Goal: Find specific page/section: Find specific page/section

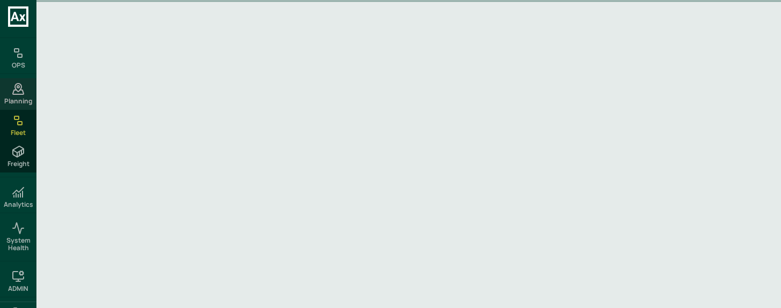
click at [18, 86] on circle at bounding box center [18, 87] width 2 height 2
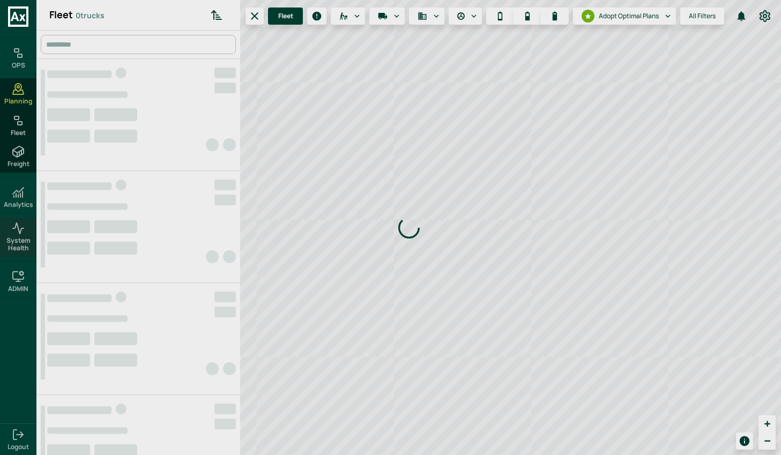
click at [28, 231] on div "System Health" at bounding box center [18, 237] width 36 height 39
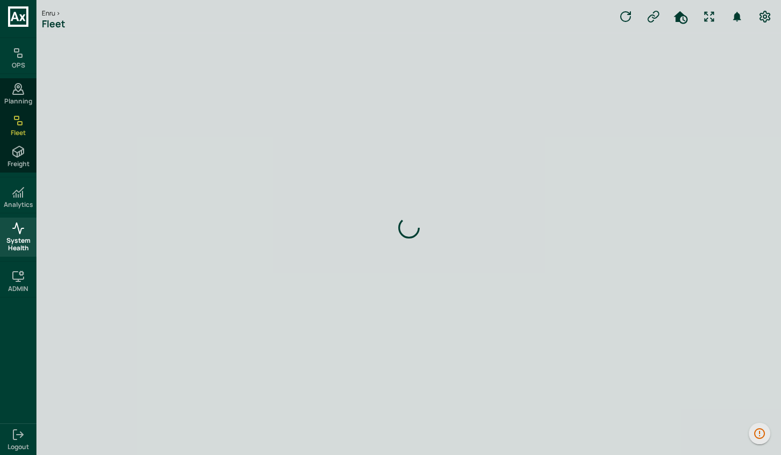
click at [14, 244] on span "System Health" at bounding box center [18, 245] width 32 height 16
click at [14, 201] on h6 "Analytics" at bounding box center [18, 205] width 29 height 8
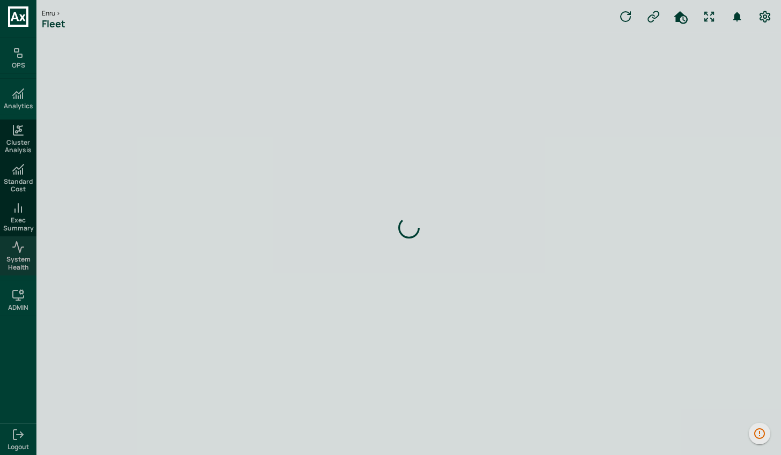
click at [20, 256] on span "System Health" at bounding box center [18, 264] width 32 height 16
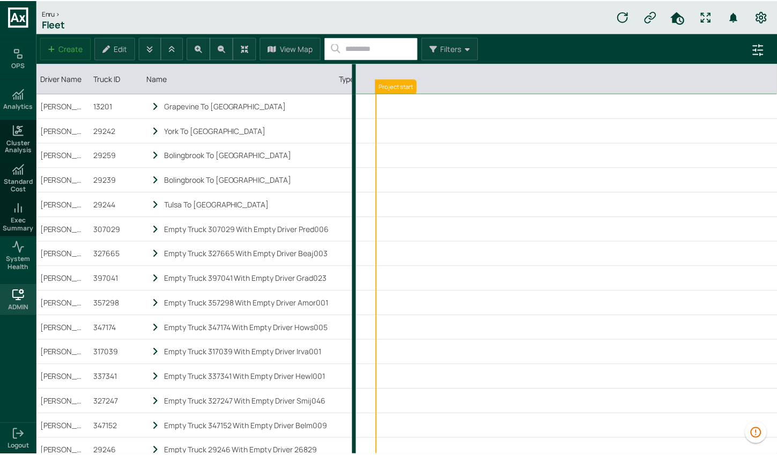
scroll to position [0, 4685]
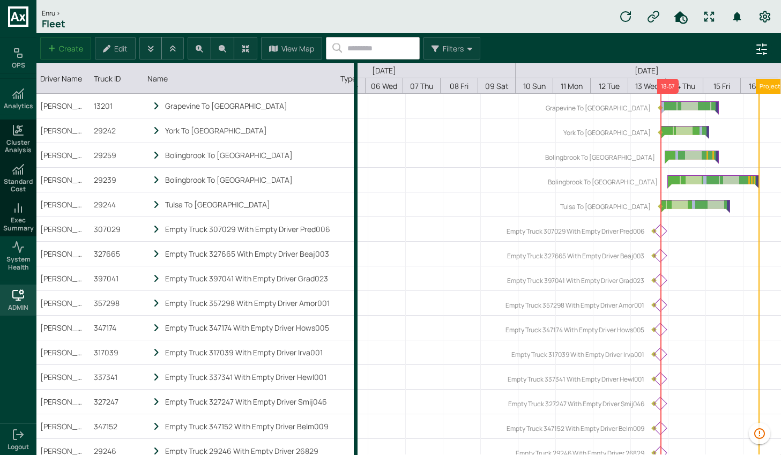
click at [18, 291] on icon at bounding box center [18, 295] width 11 height 8
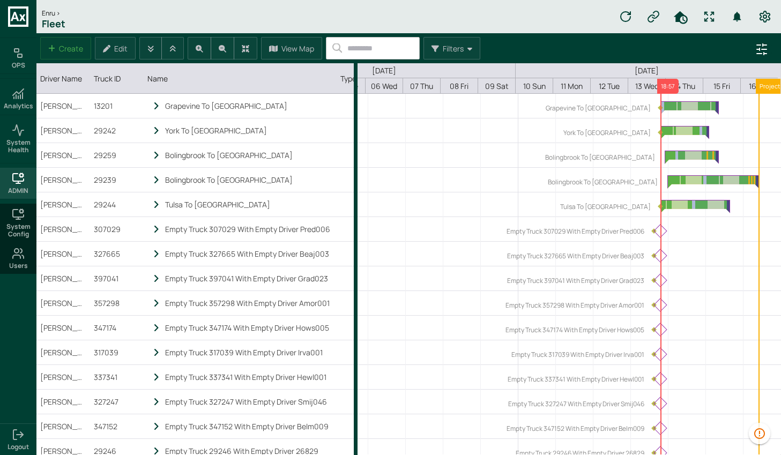
click at [24, 187] on h6 "ADMIN" at bounding box center [18, 191] width 20 height 8
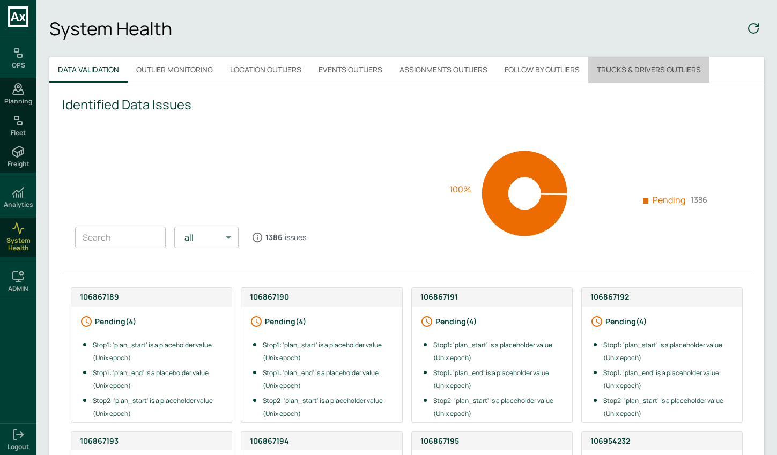
click at [624, 67] on button "Trucks & Drivers Outliers" at bounding box center [648, 70] width 121 height 26
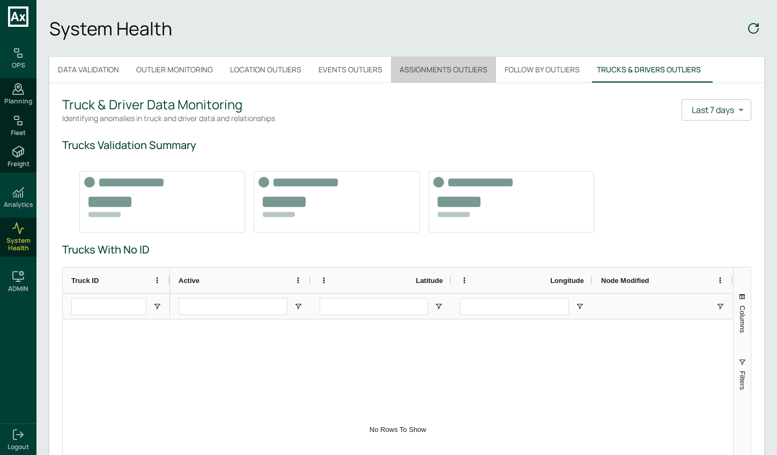
click at [440, 74] on button "Assignments Outliers" at bounding box center [443, 70] width 105 height 26
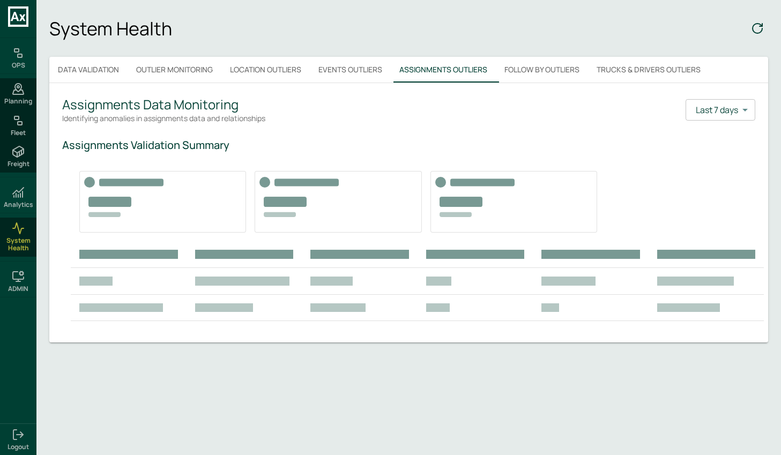
click at [361, 73] on button "Events Outliers" at bounding box center [350, 70] width 81 height 26
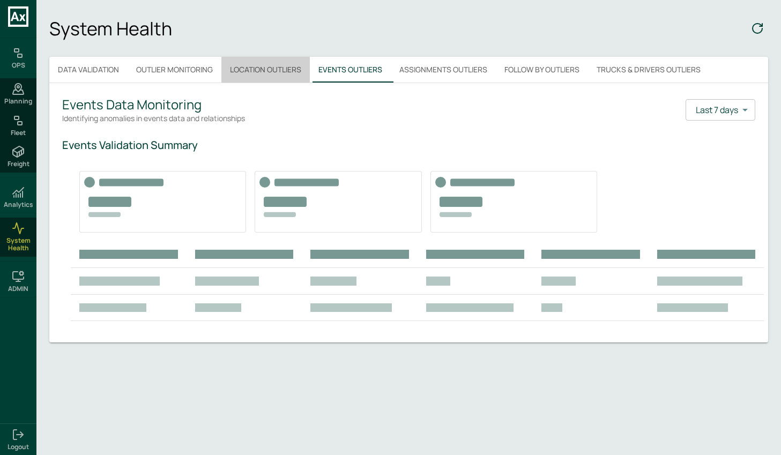
click at [260, 76] on button "Location Outliers" at bounding box center [266, 70] width 88 height 26
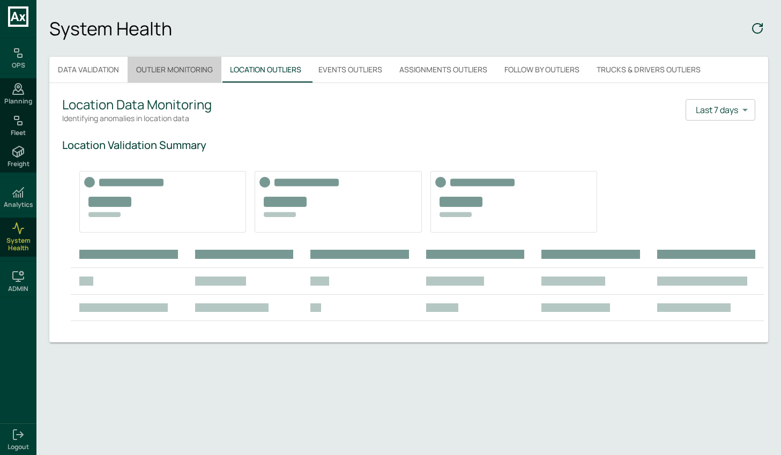
click at [197, 68] on button "Outlier Monitoring" at bounding box center [175, 70] width 94 height 26
